Goal: Information Seeking & Learning: Learn about a topic

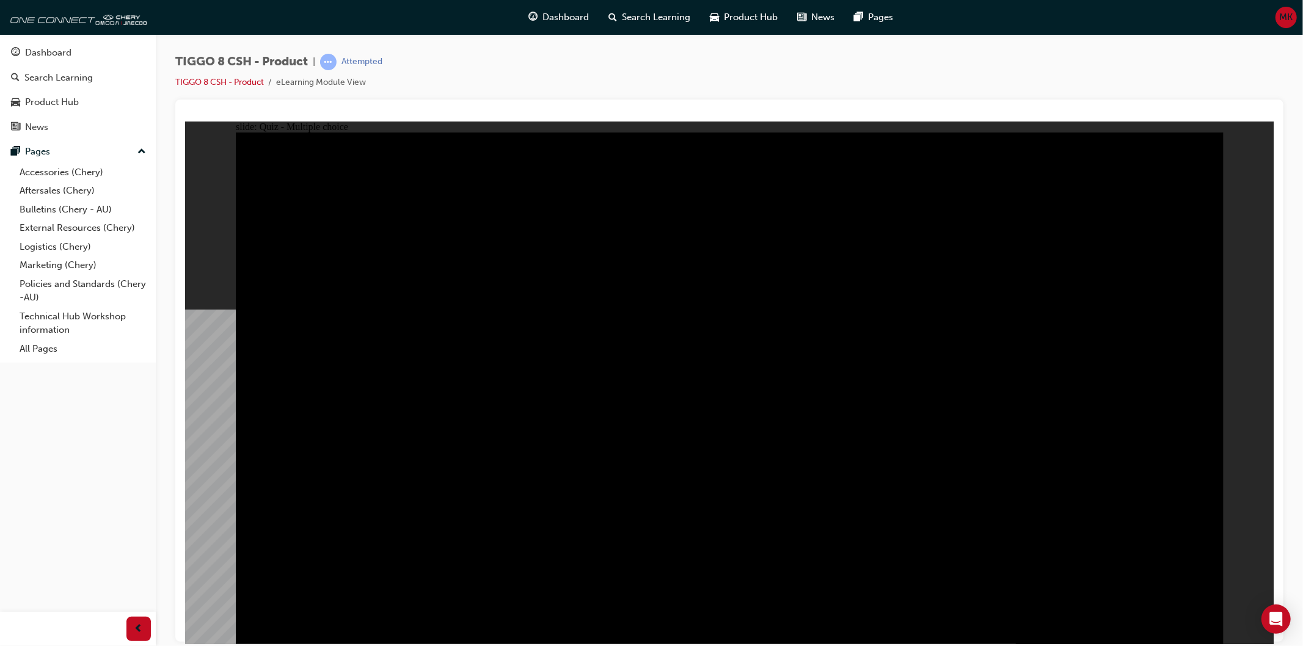
drag, startPoint x: 699, startPoint y: 464, endPoint x: 760, endPoint y: 461, distance: 61.2
checkbox input "false"
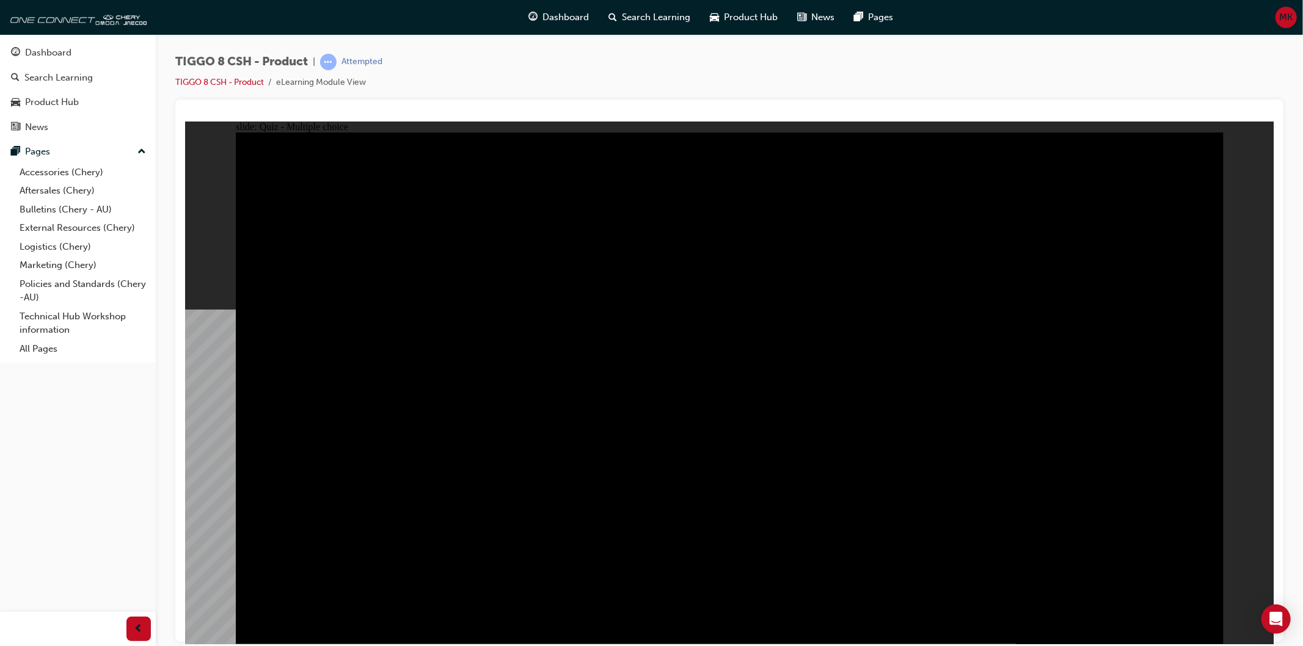
checkbox input "true"
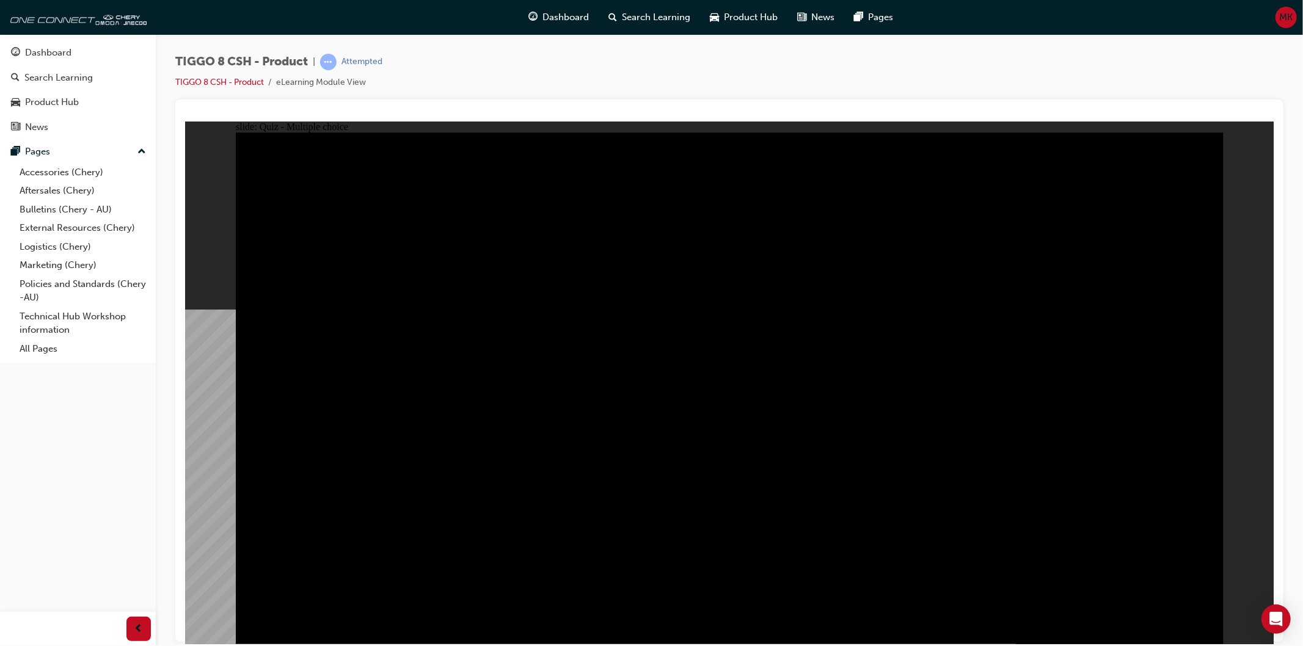
checkbox input "true"
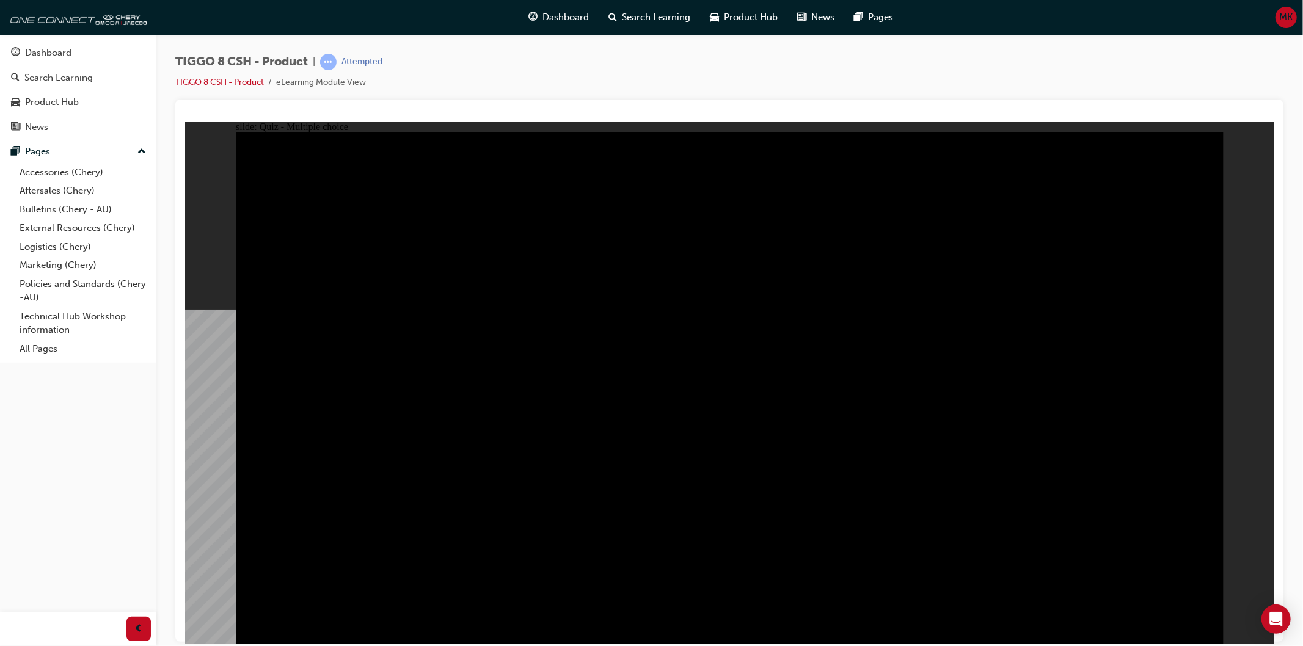
checkbox input "true"
click at [1238, 213] on div "slide: Quiz - Multiple choice Rectangle 1 A. Swiping TIGGO 8 CSH can transfer S…" at bounding box center [728, 382] width 1088 height 523
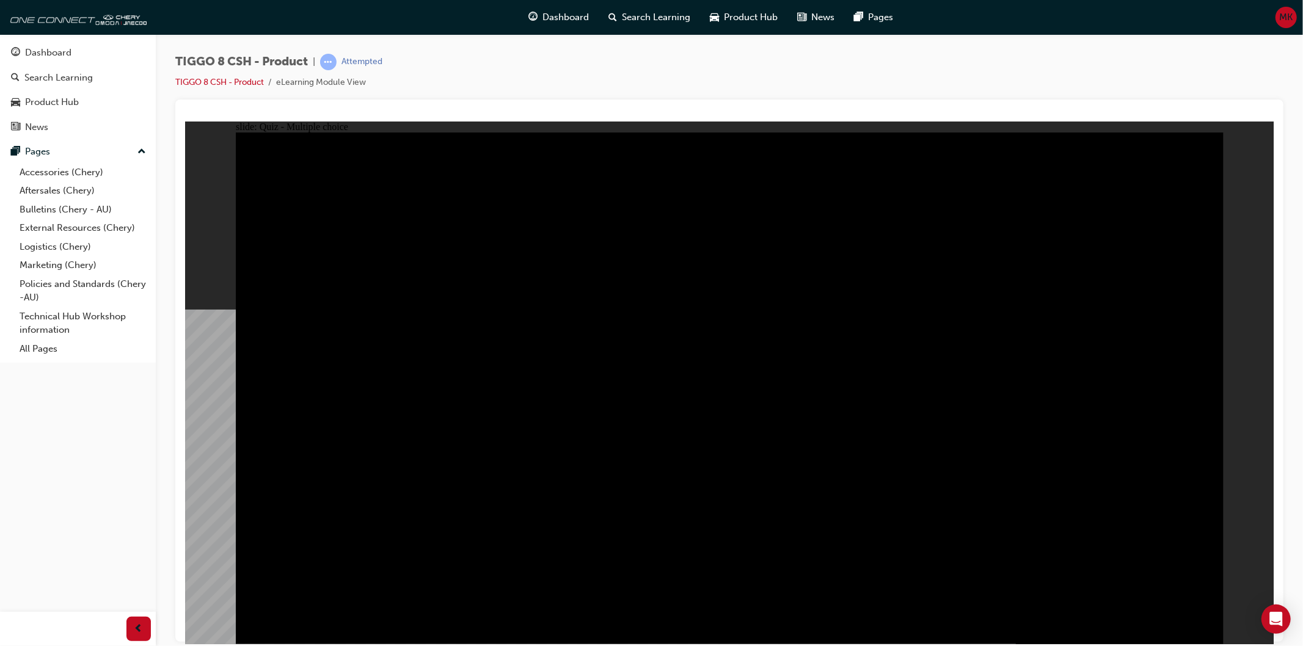
checkbox input "true"
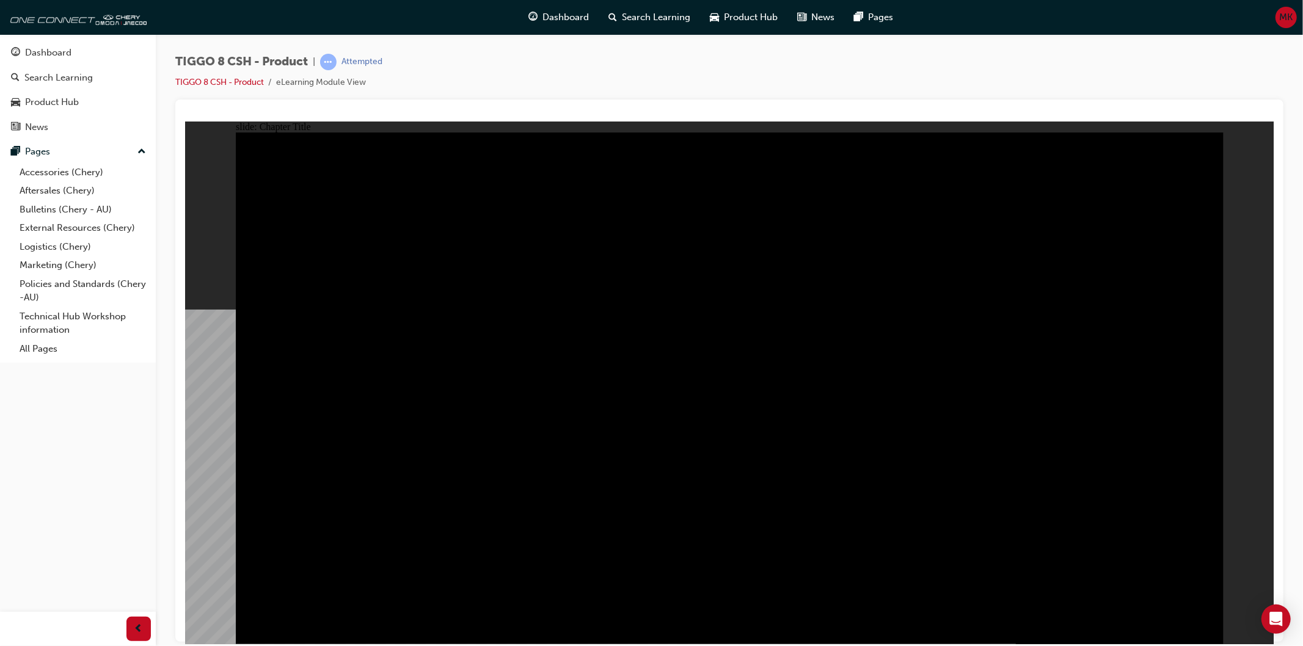
drag, startPoint x: 925, startPoint y: 501, endPoint x: 878, endPoint y: 576, distance: 88.4
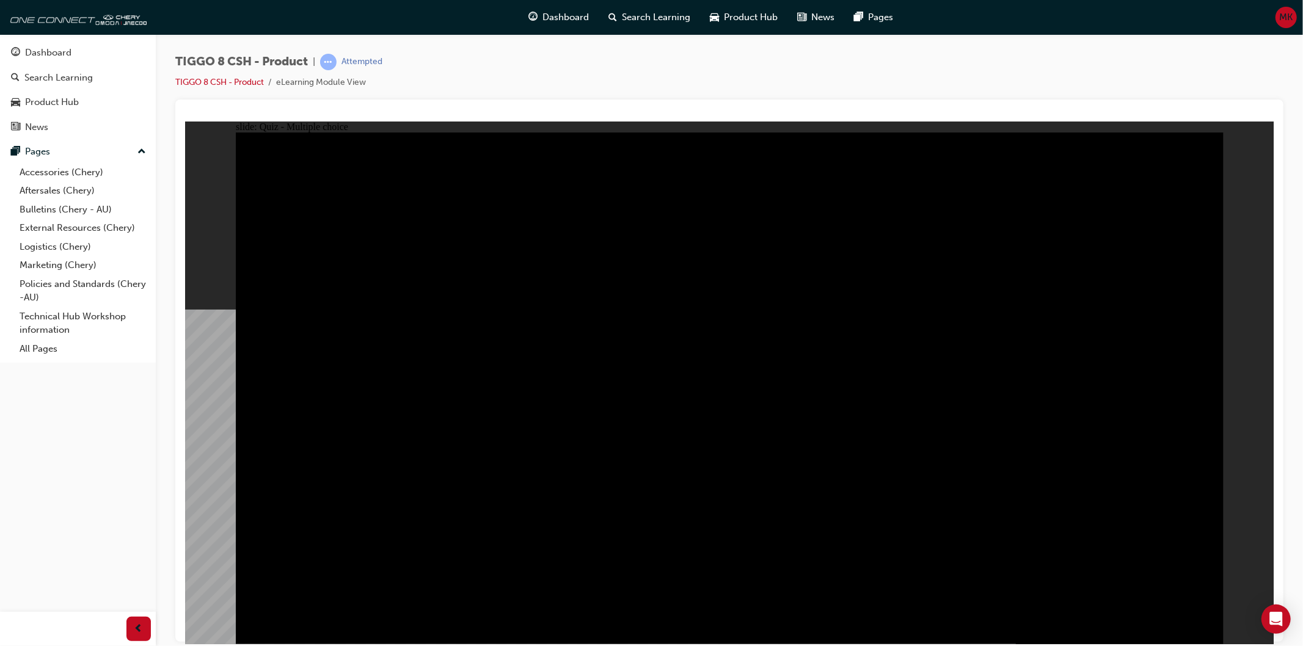
radio input "true"
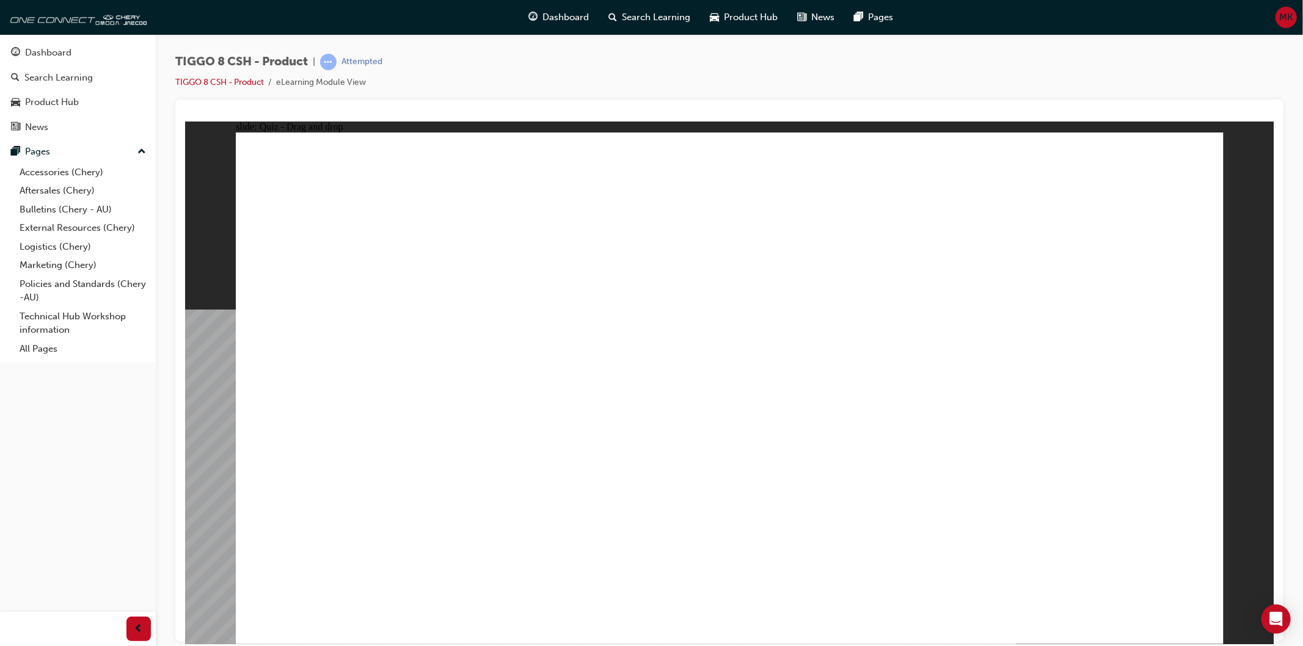
drag, startPoint x: 859, startPoint y: 306, endPoint x: 795, endPoint y: 426, distance: 136.1
drag, startPoint x: 1010, startPoint y: 307, endPoint x: 1132, endPoint y: 441, distance: 180.7
drag, startPoint x: 1125, startPoint y: 209, endPoint x: 380, endPoint y: 431, distance: 777.5
drag, startPoint x: 693, startPoint y: 219, endPoint x: 887, endPoint y: 415, distance: 276.8
drag, startPoint x: 900, startPoint y: 200, endPoint x: 595, endPoint y: 421, distance: 376.5
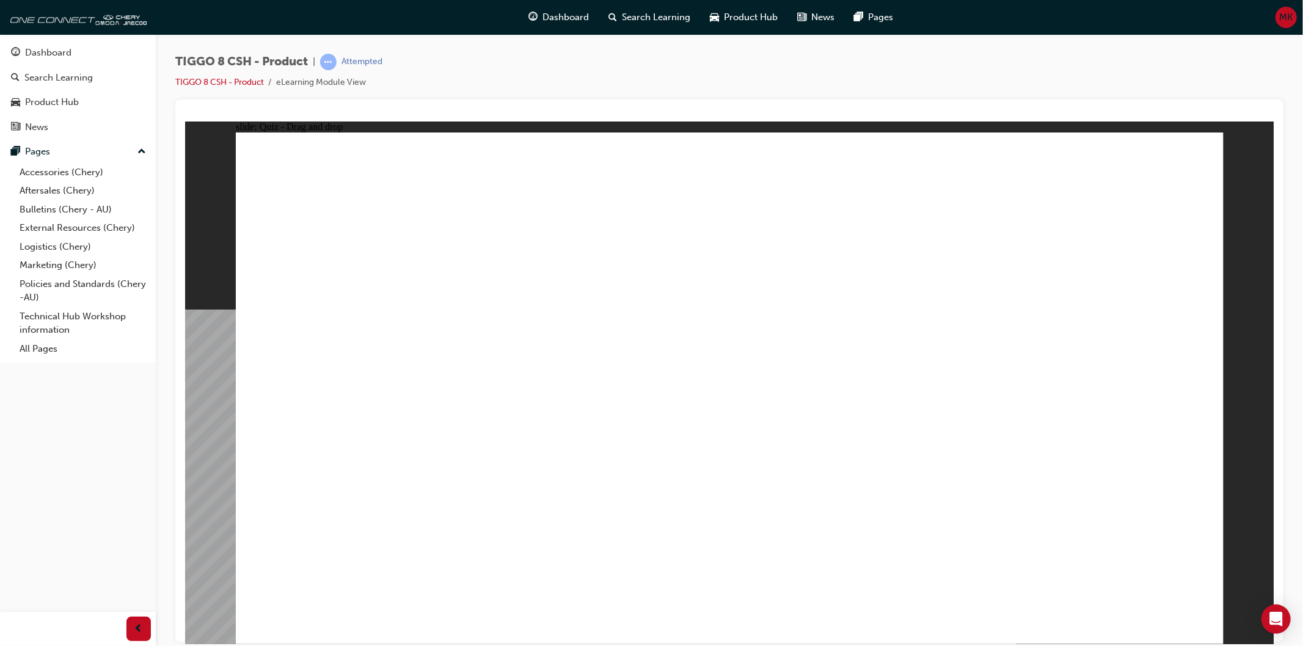
checkbox input "true"
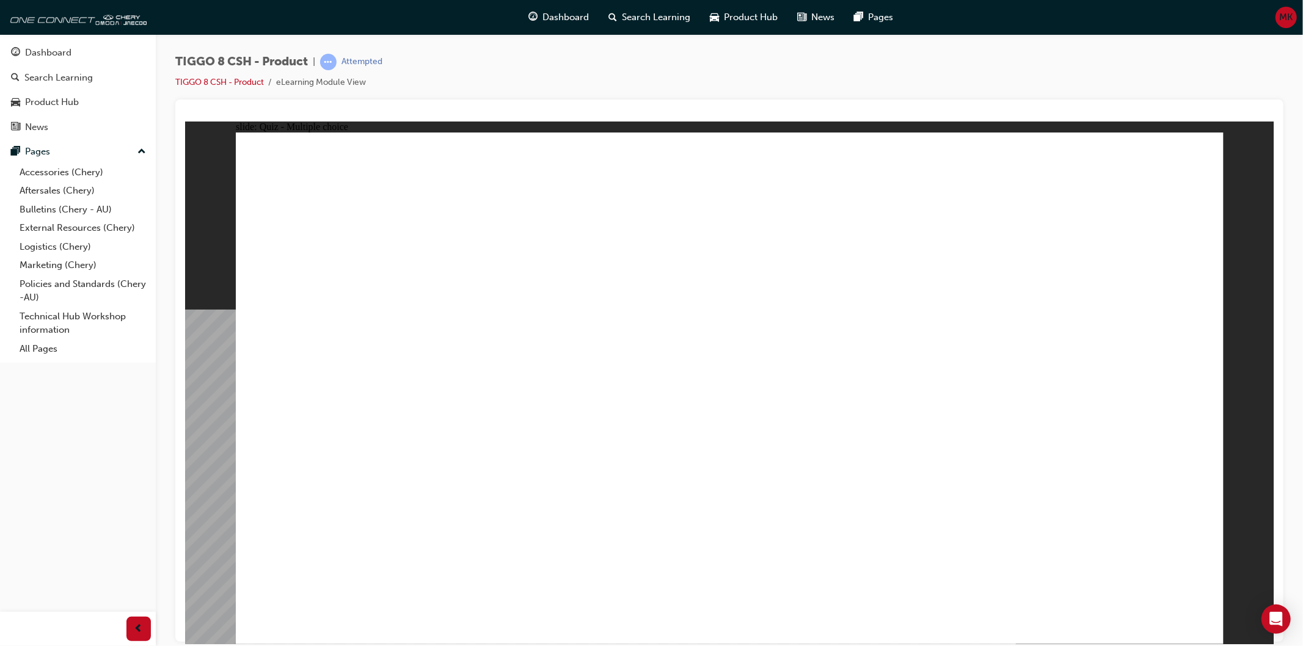
checkbox input "true"
checkbox input "false"
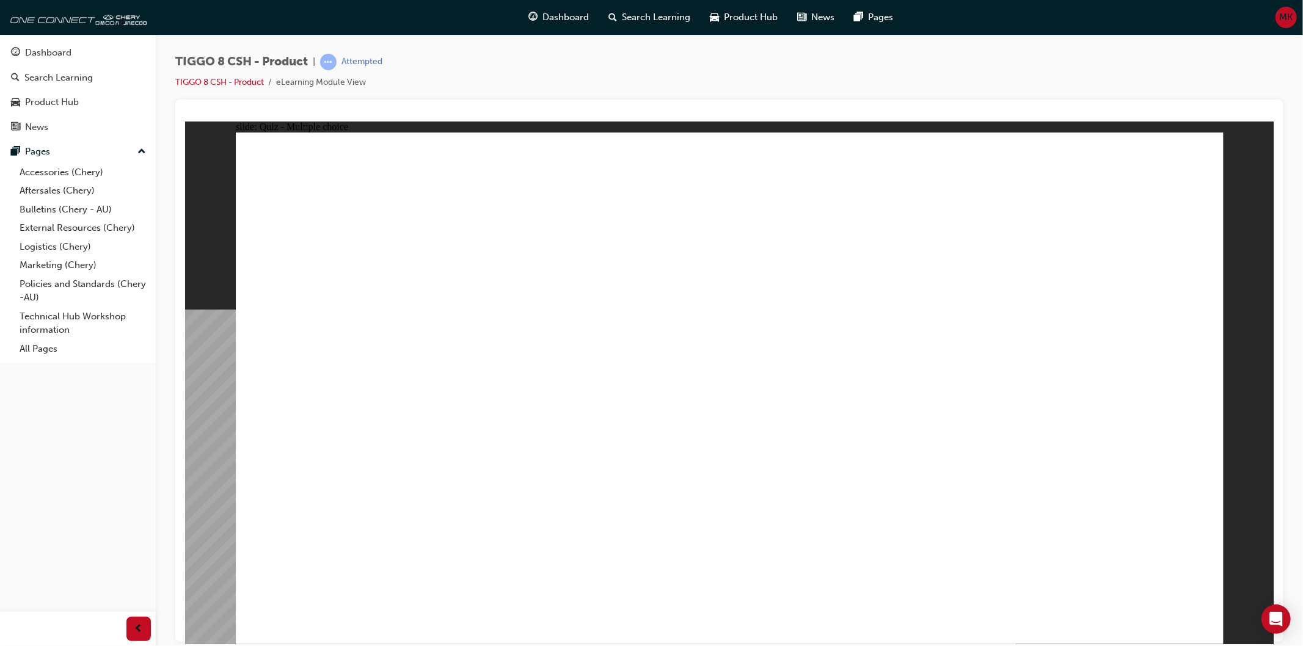
radio input "true"
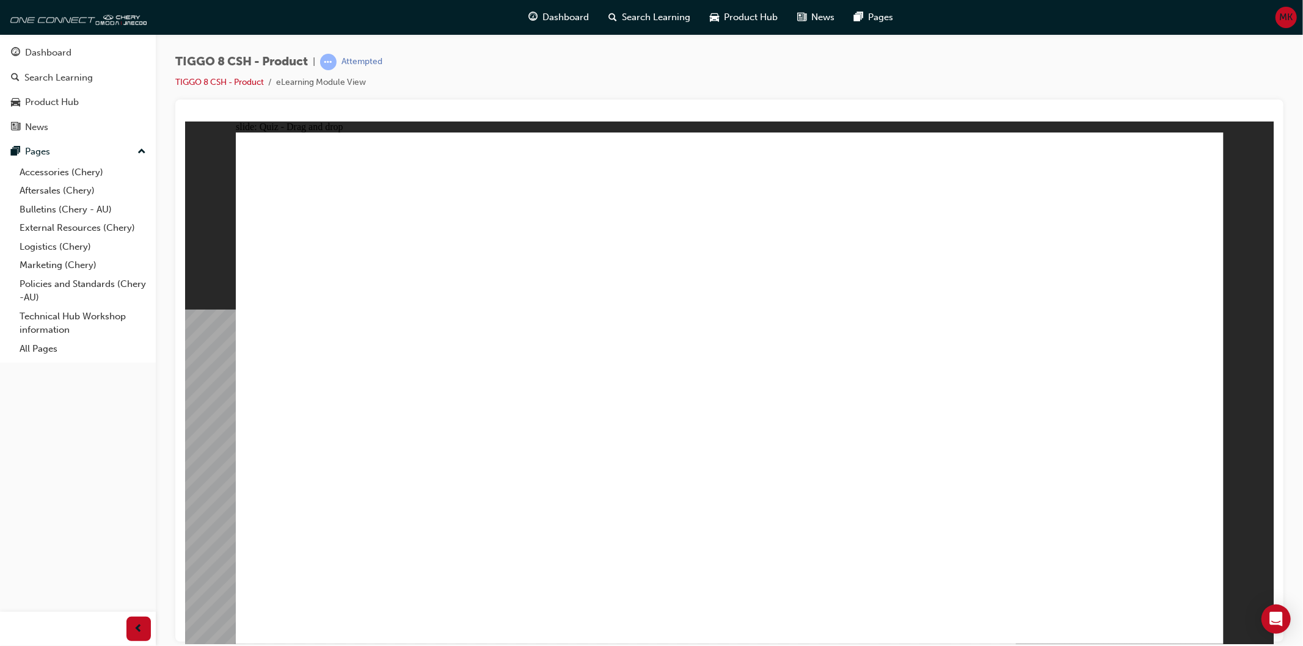
drag, startPoint x: 887, startPoint y: 250, endPoint x: 880, endPoint y: 450, distance: 199.3
drag, startPoint x: 895, startPoint y: 272, endPoint x: 917, endPoint y: 217, distance: 59.0
drag, startPoint x: 917, startPoint y: 216, endPoint x: 891, endPoint y: 321, distance: 108.1
drag, startPoint x: 902, startPoint y: 192, endPoint x: 814, endPoint y: 513, distance: 332.4
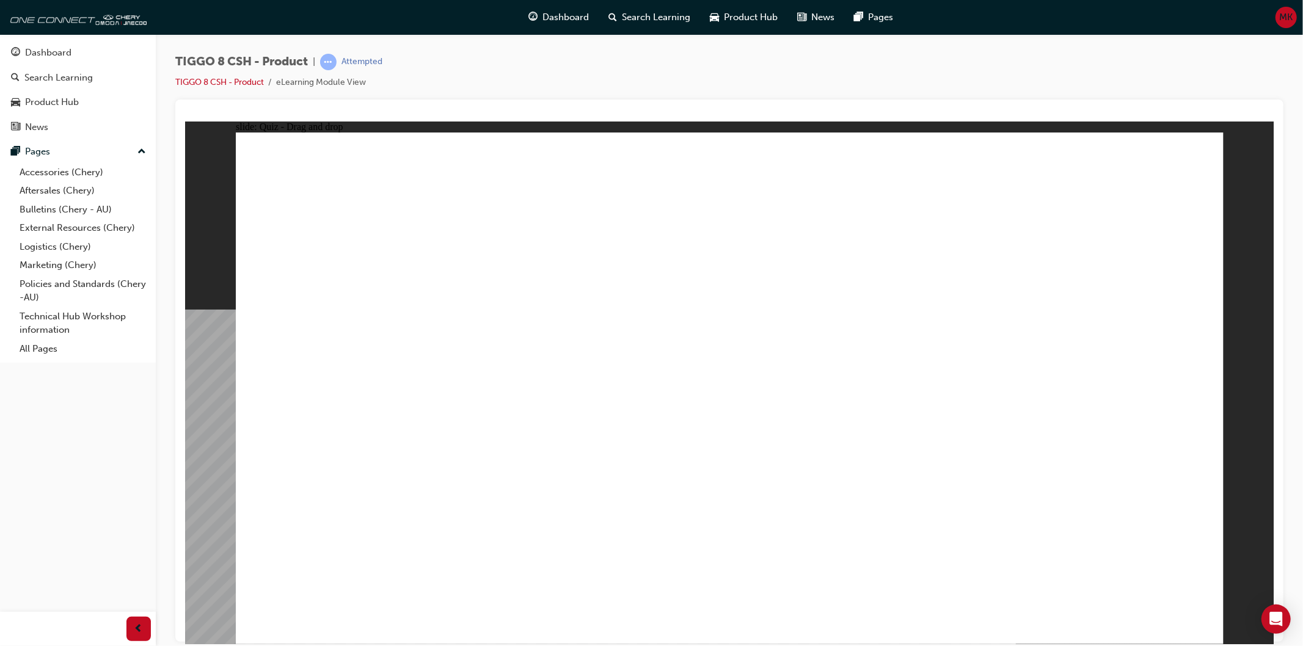
drag, startPoint x: 759, startPoint y: 211, endPoint x: 762, endPoint y: 276, distance: 64.8
drag, startPoint x: 749, startPoint y: 235, endPoint x: 925, endPoint y: 550, distance: 360.4
drag, startPoint x: 1056, startPoint y: 231, endPoint x: 901, endPoint y: 541, distance: 345.8
drag, startPoint x: 1079, startPoint y: 208, endPoint x: 883, endPoint y: 457, distance: 317.6
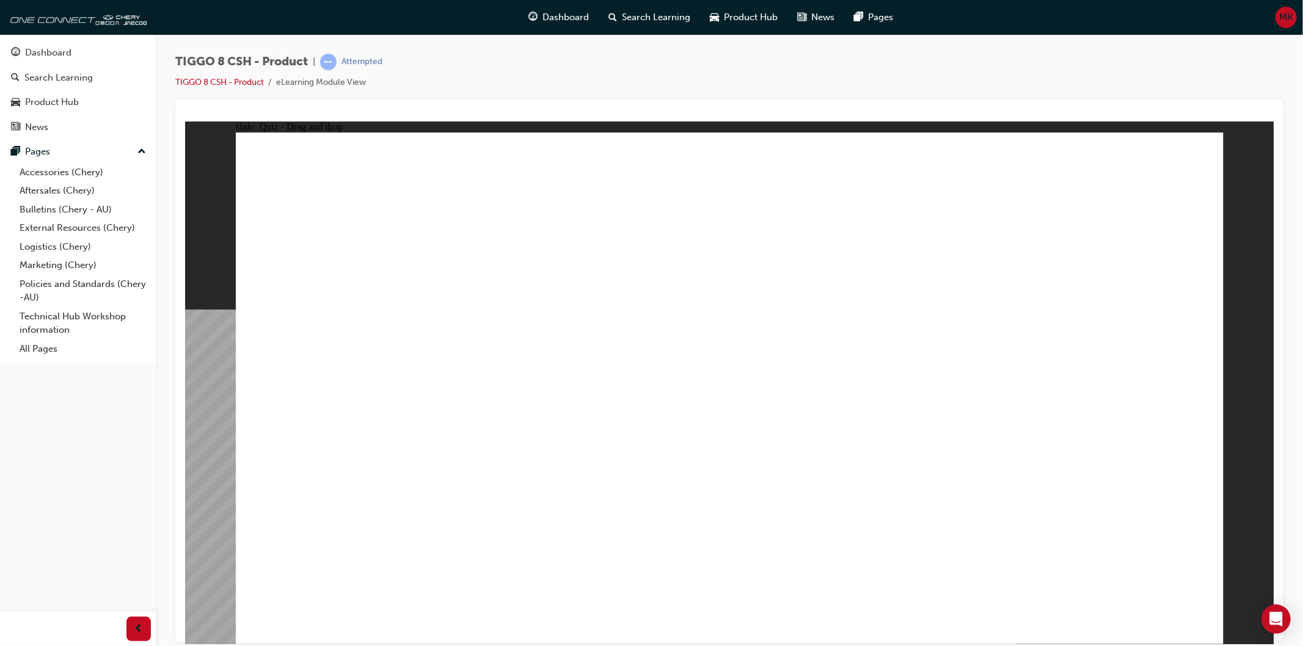
drag, startPoint x: 743, startPoint y: 191, endPoint x: 902, endPoint y: 539, distance: 383.0
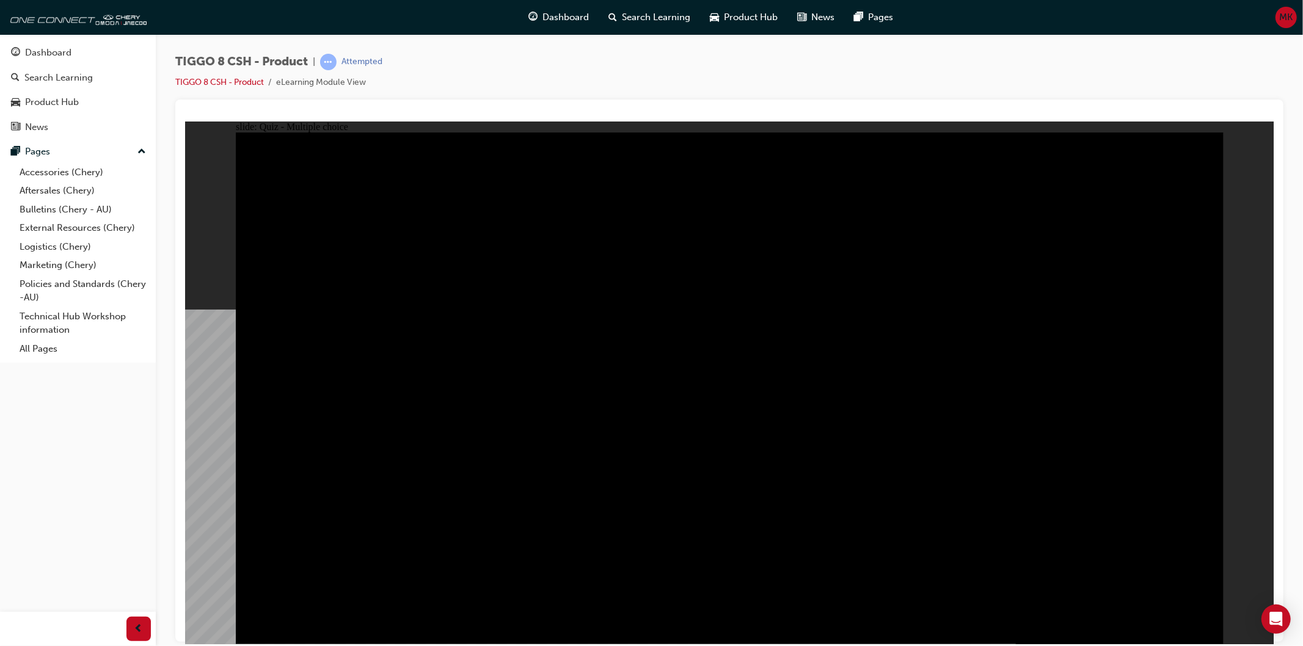
radio input "true"
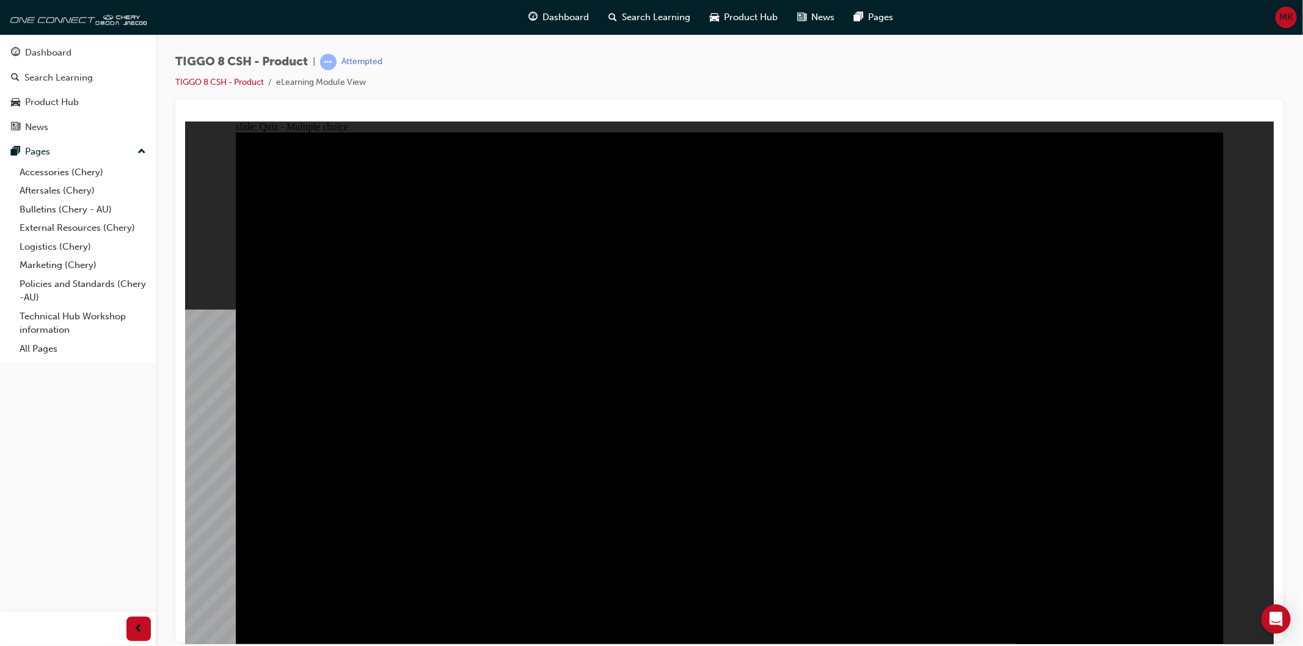
radio input "false"
radio input "true"
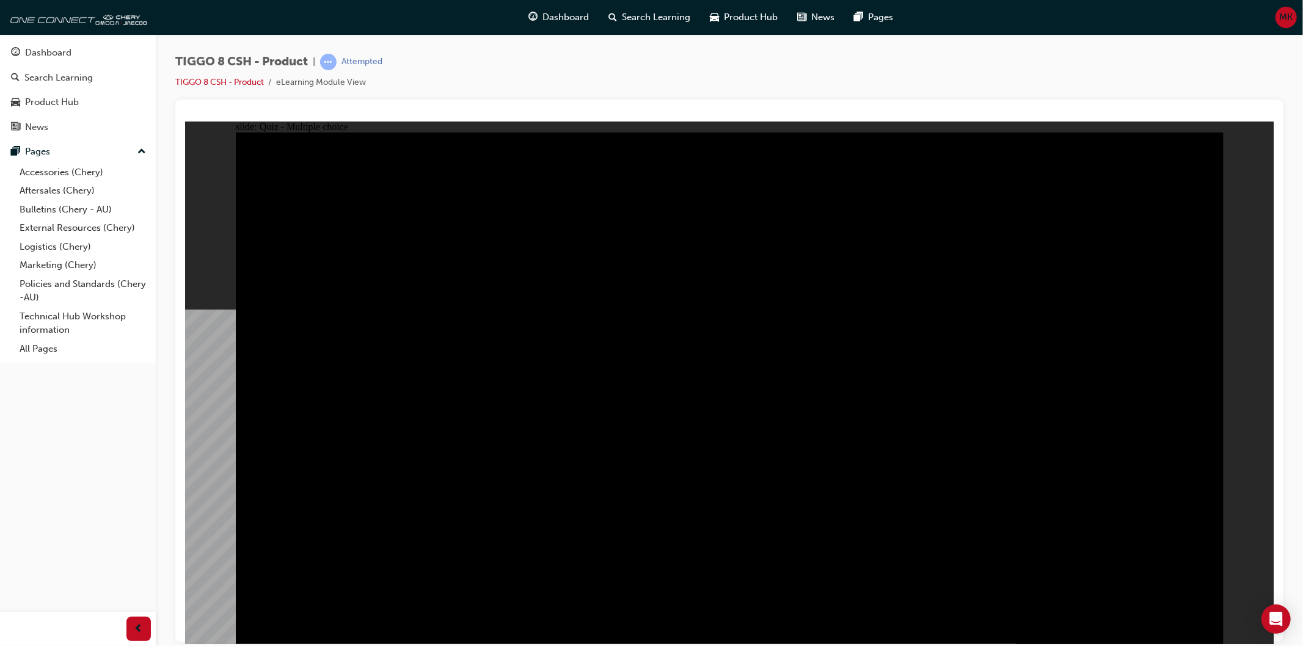
radio input "true"
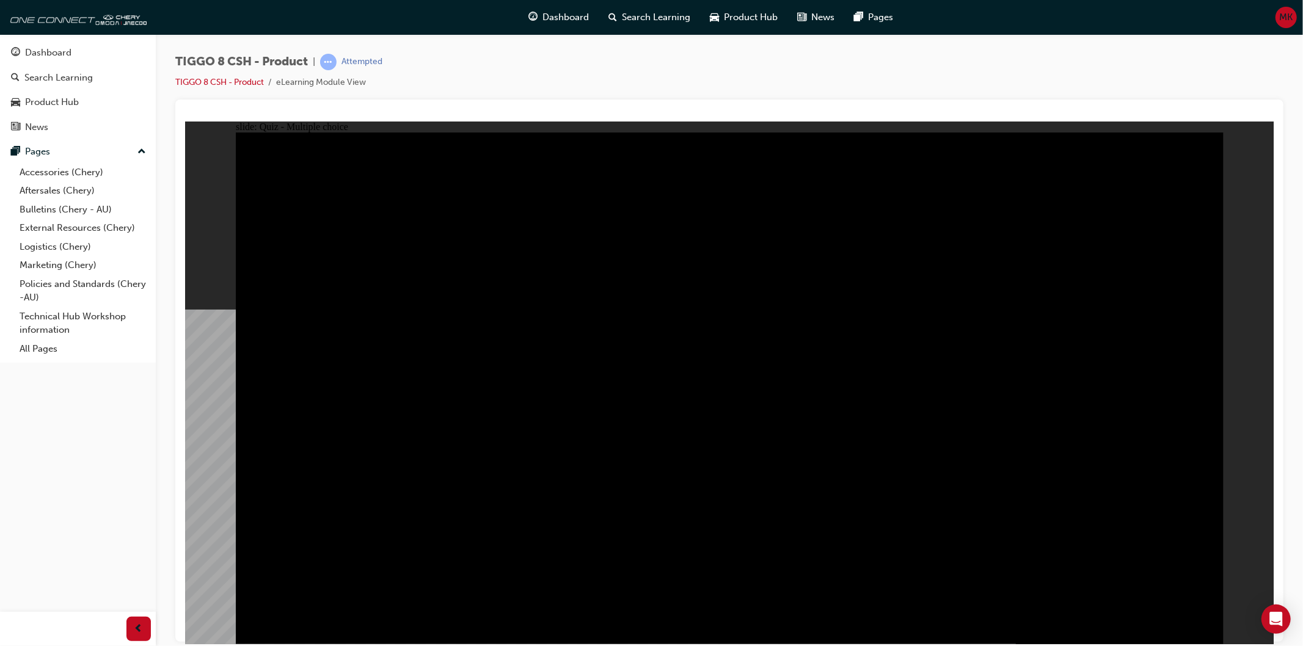
checkbox input "true"
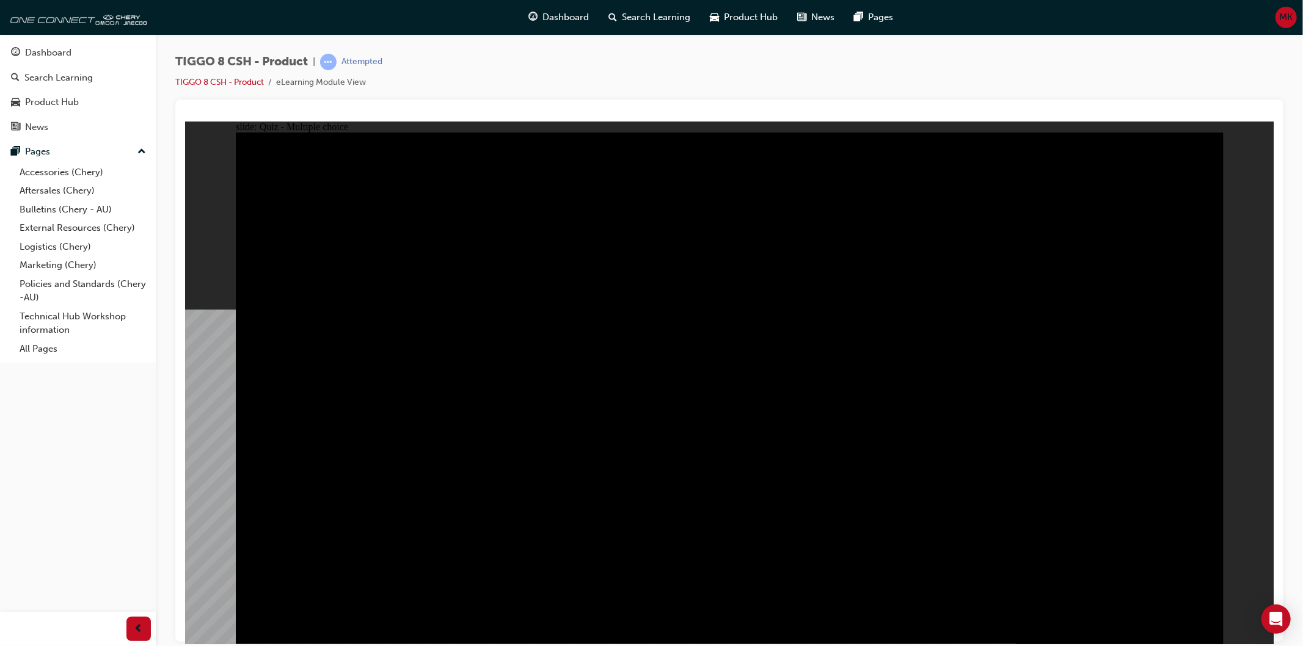
checkbox input "true"
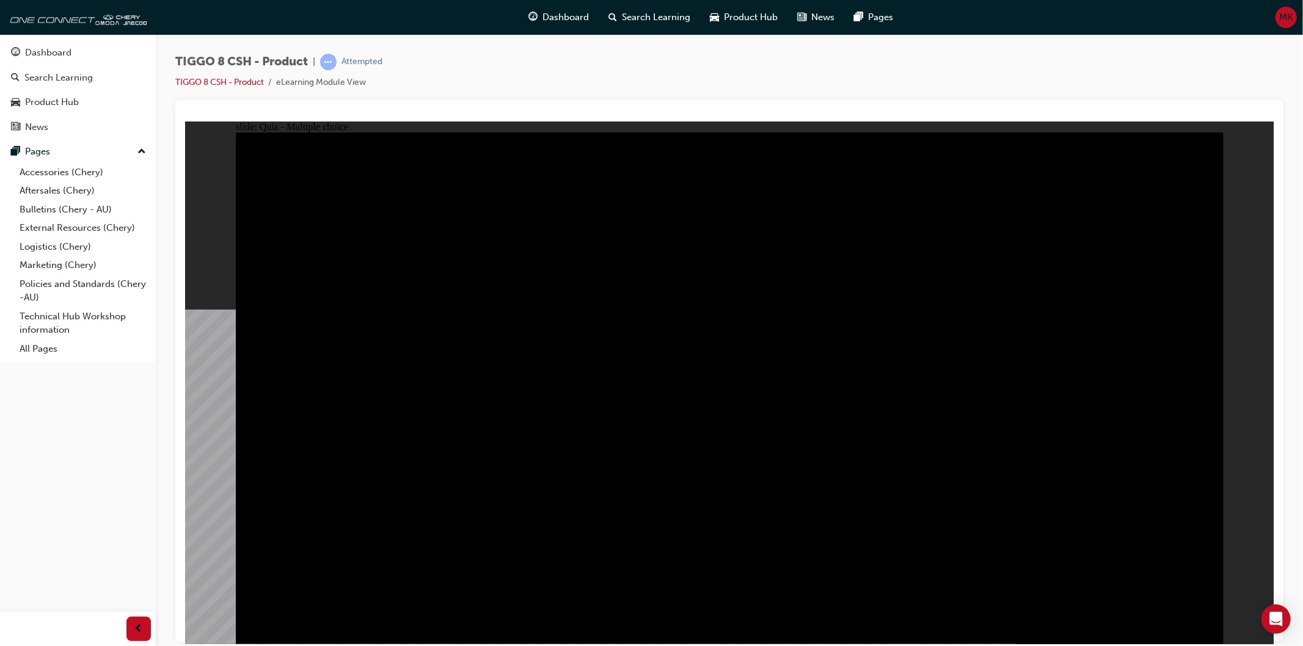
checkbox input "true"
drag, startPoint x: 792, startPoint y: 412, endPoint x: 807, endPoint y: 397, distance: 21.6
checkbox input "true"
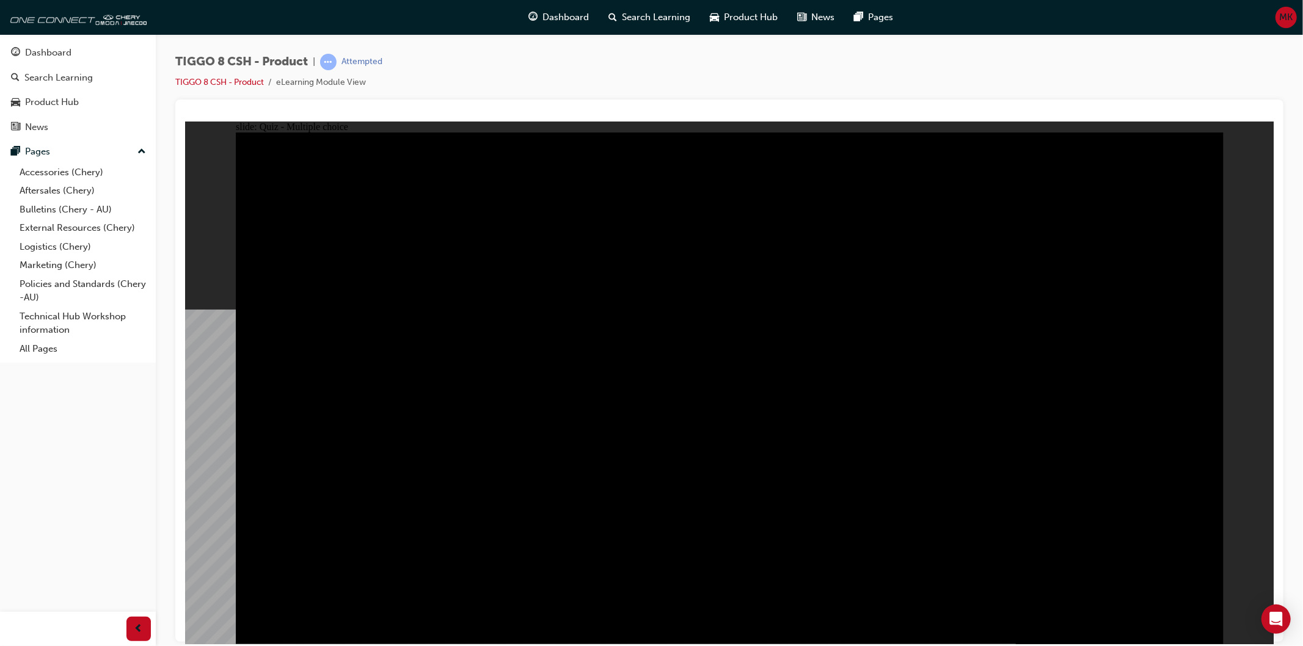
checkbox input "true"
